Goal: Transaction & Acquisition: Purchase product/service

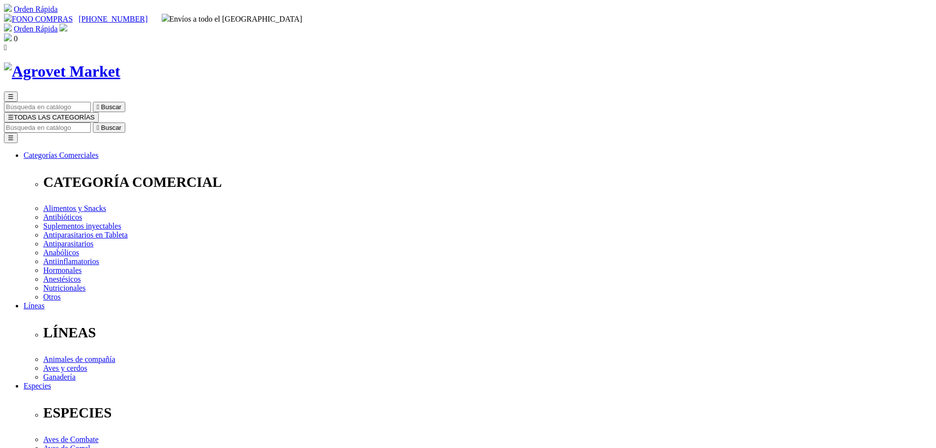
drag, startPoint x: 474, startPoint y: 128, endPoint x: 552, endPoint y: 129, distance: 78.2
copy h1 "Otiderma-Cef"
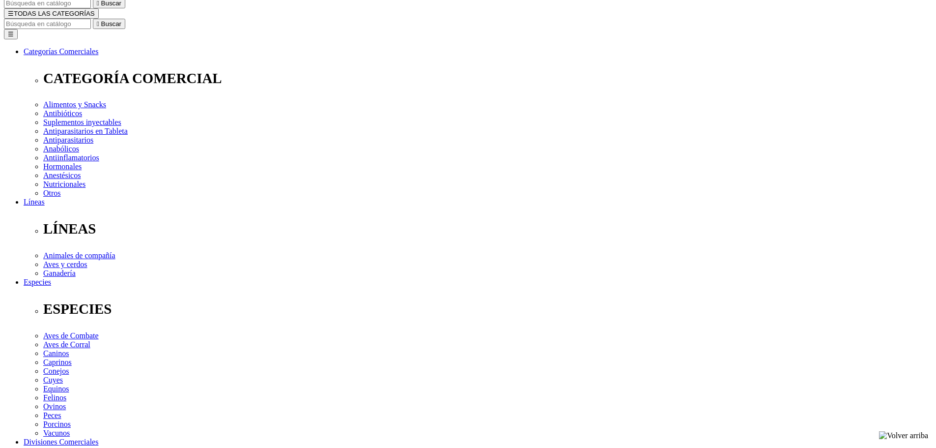
scroll to position [98, 0]
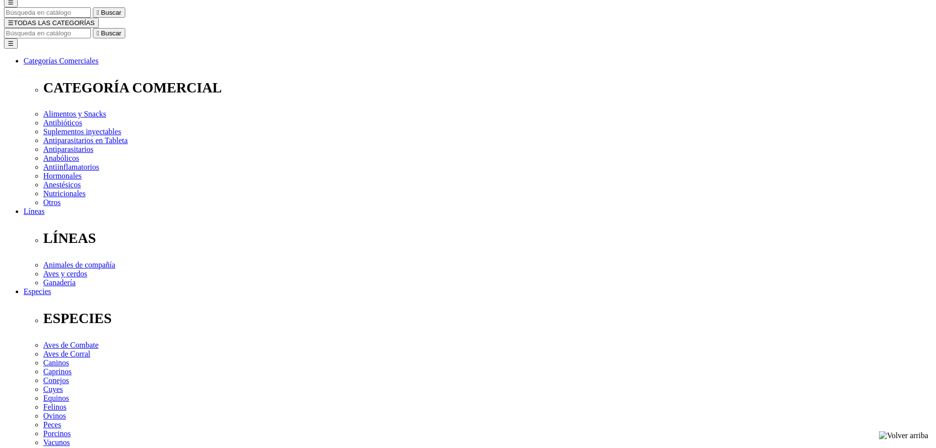
scroll to position [70, 0]
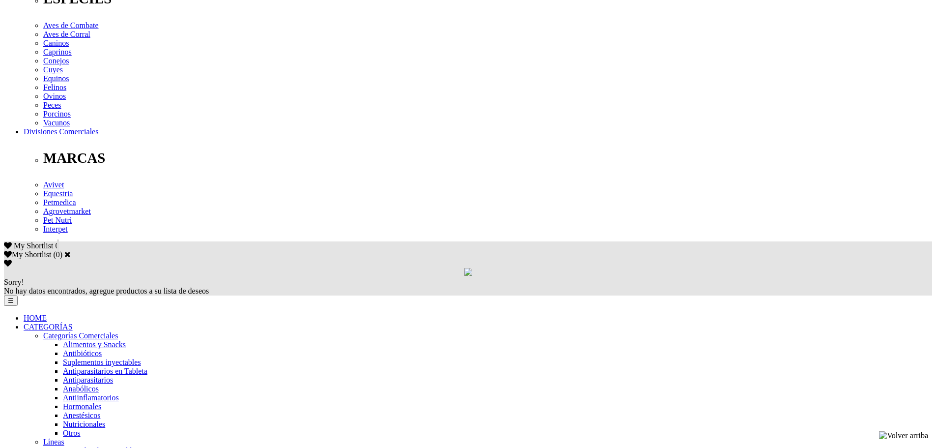
scroll to position [660, 0]
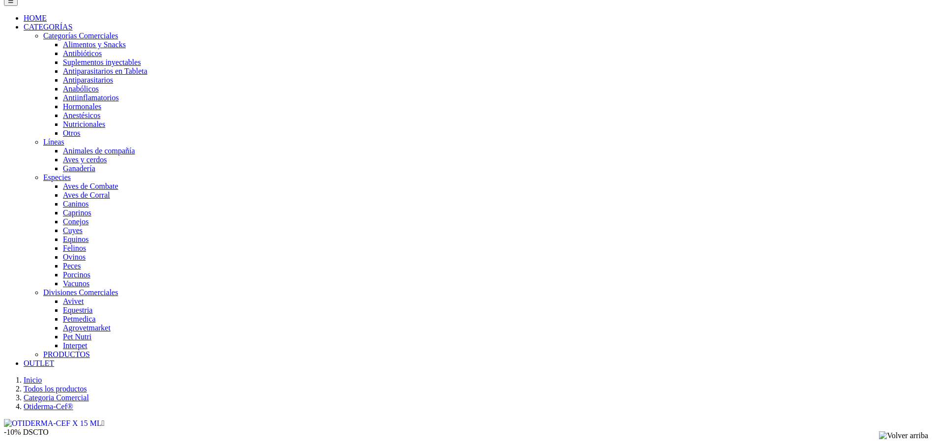
drag, startPoint x: 259, startPoint y: 254, endPoint x: 329, endPoint y: 256, distance: 70.3
drag, startPoint x: 274, startPoint y: 263, endPoint x: 252, endPoint y: 262, distance: 22.1
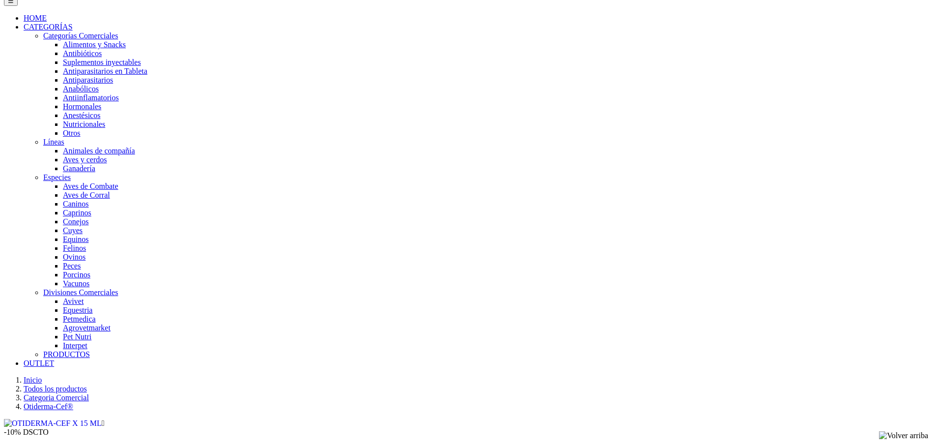
drag, startPoint x: 317, startPoint y: 263, endPoint x: 257, endPoint y: 261, distance: 60.5
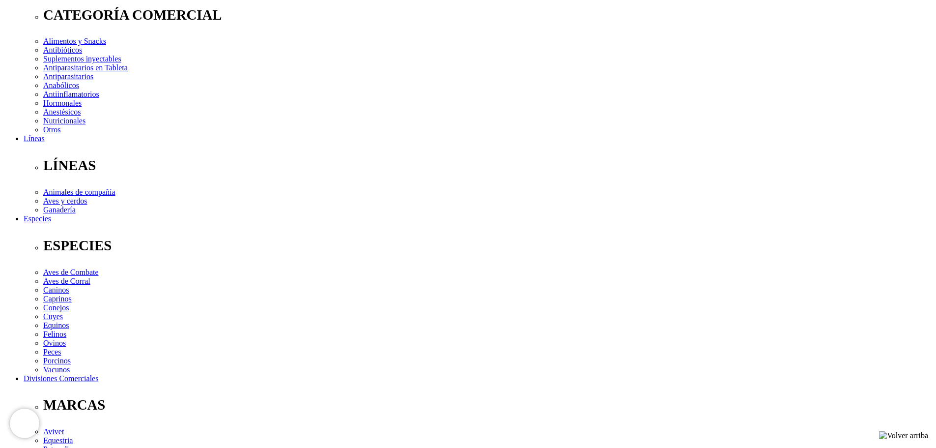
scroll to position [168, 0]
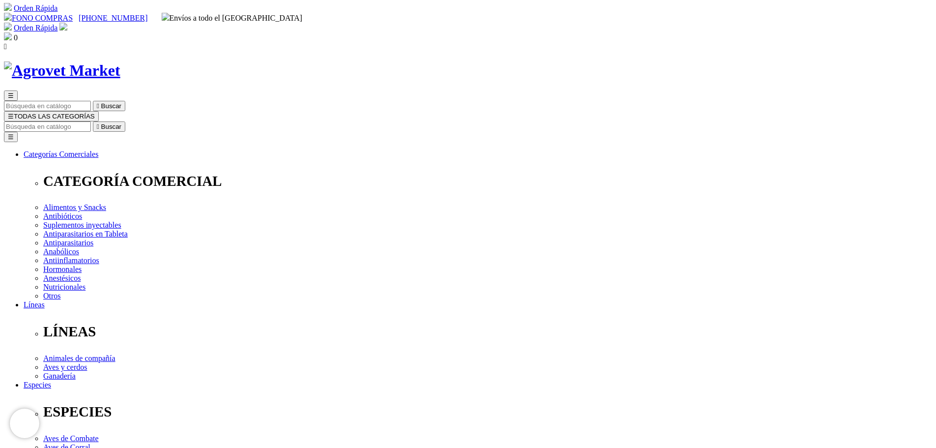
scroll to position [0, 0]
drag, startPoint x: 476, startPoint y: 127, endPoint x: 538, endPoint y: 130, distance: 62.0
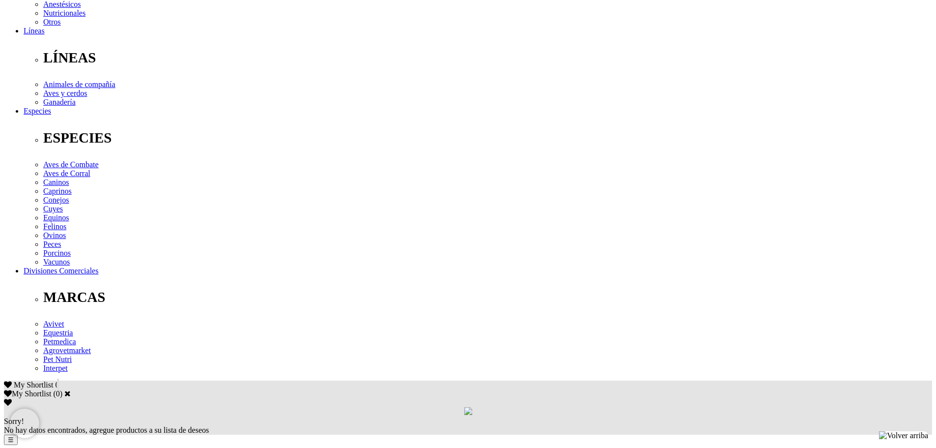
scroll to position [97, 0]
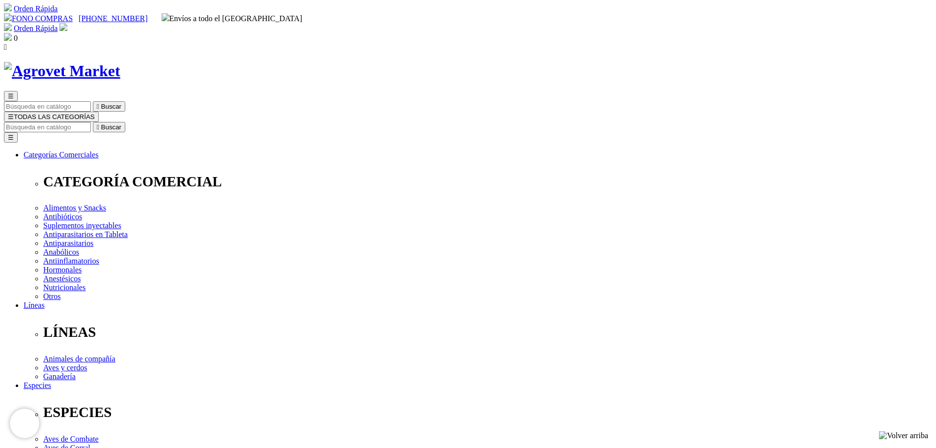
scroll to position [0, 0]
click at [475, 73] on div "☰  Buscar ☰ TODAS LAS CATEGORÍAS  Buscar Toggle navigation ☰ Categorías Comer…" at bounding box center [468, 385] width 928 height 647
click at [91, 122] on input "Buscar" at bounding box center [47, 127] width 87 height 10
type input "desinfectante"
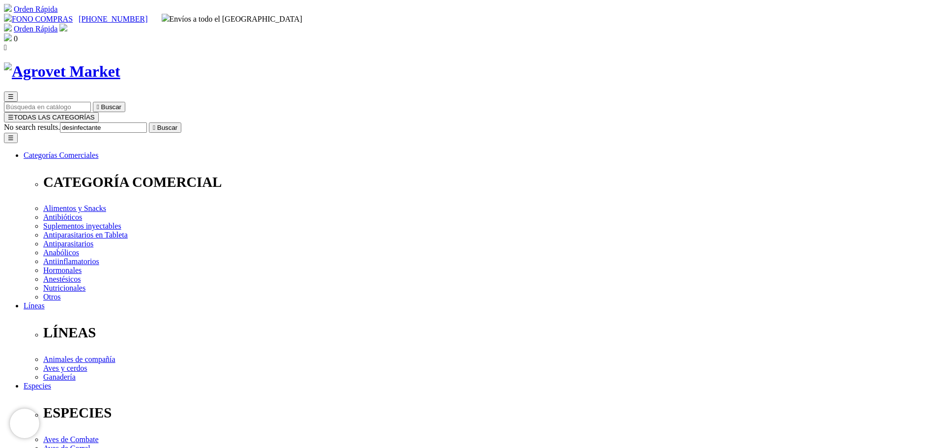
click at [149, 122] on button " Buscar" at bounding box center [165, 127] width 32 height 10
